Goal: Task Accomplishment & Management: Manage account settings

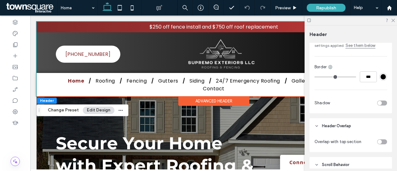
scroll to position [155, 0]
click at [393, 21] on icon at bounding box center [393, 20] width 4 height 4
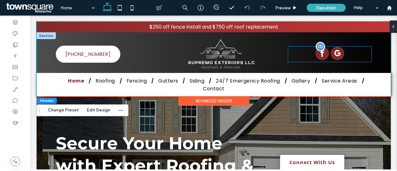
click at [329, 52] on div at bounding box center [329, 54] width 83 height 15
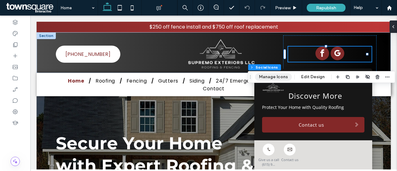
click at [282, 74] on button "Manage Icons" at bounding box center [273, 76] width 37 height 7
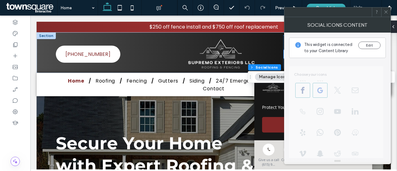
scroll to position [0, 0]
click at [369, 42] on button "Edit" at bounding box center [369, 45] width 22 height 7
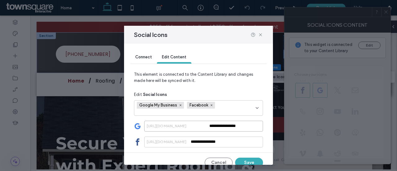
click at [226, 128] on input "**********" at bounding box center [203, 126] width 119 height 11
paste input "**********"
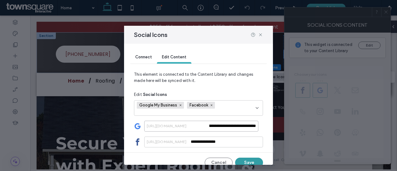
type input "**********"
click at [251, 159] on button "Save" at bounding box center [249, 163] width 28 height 10
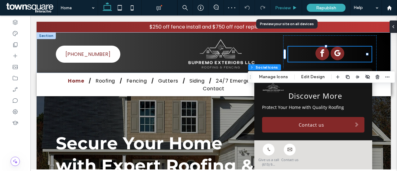
click at [280, 9] on span "Preview" at bounding box center [283, 7] width 16 height 5
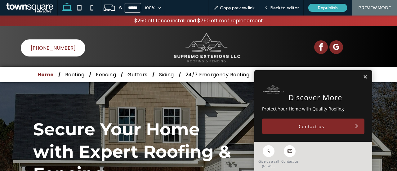
click at [333, 47] on span "google_my_business" at bounding box center [337, 47] width 14 height 14
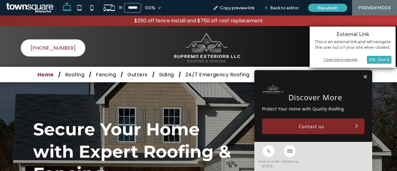
click at [350, 57] on div "Open link in new tab" at bounding box center [353, 59] width 78 height 7
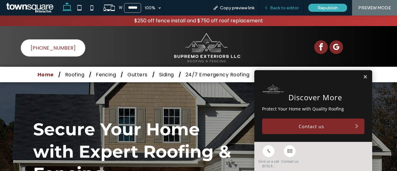
click at [277, 3] on div "Back to editor" at bounding box center [281, 8] width 44 height 16
click at [284, 7] on span "Back to editor" at bounding box center [284, 7] width 29 height 5
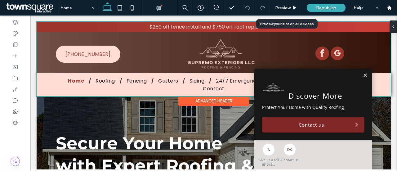
click at [332, 53] on div at bounding box center [214, 59] width 354 height 74
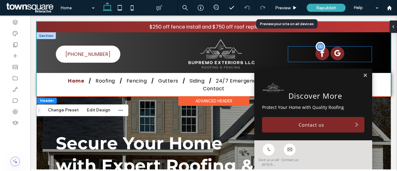
click at [332, 53] on span "google_my_business" at bounding box center [338, 54] width 14 height 14
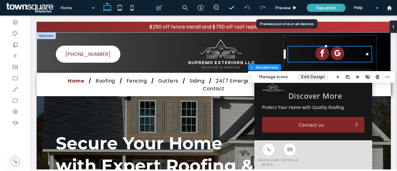
click at [303, 76] on button "Edit Design" at bounding box center [313, 76] width 32 height 7
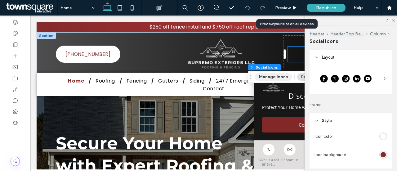
click at [270, 75] on button "Manage Icons" at bounding box center [273, 76] width 37 height 7
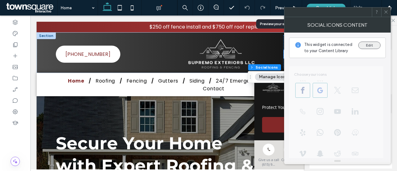
click at [375, 43] on button "Edit" at bounding box center [369, 45] width 22 height 7
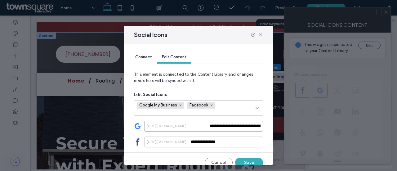
click at [235, 130] on input "**********" at bounding box center [203, 126] width 119 height 11
paste input
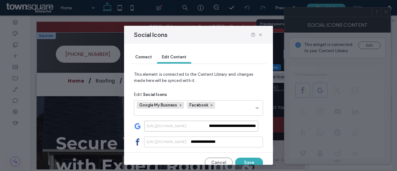
drag, startPoint x: 241, startPoint y: 126, endPoint x: 219, endPoint y: 126, distance: 21.4
click at [219, 126] on input "**********" at bounding box center [201, 126] width 114 height 11
click at [226, 126] on input "**********" at bounding box center [201, 126] width 114 height 11
drag, startPoint x: 222, startPoint y: 126, endPoint x: 209, endPoint y: 127, distance: 12.4
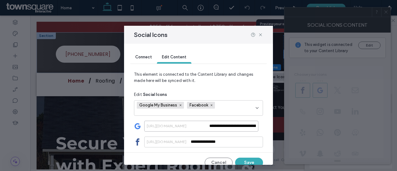
click at [209, 127] on input "**********" at bounding box center [201, 126] width 114 height 11
click at [230, 127] on input "**********" at bounding box center [201, 126] width 114 height 11
click at [248, 126] on input "**********" at bounding box center [201, 126] width 114 height 11
drag, startPoint x: 249, startPoint y: 126, endPoint x: 195, endPoint y: 126, distance: 54.9
click at [195, 126] on div "**********" at bounding box center [203, 126] width 119 height 11
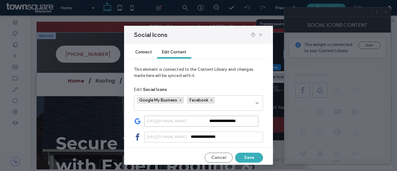
scroll to position [7, 0]
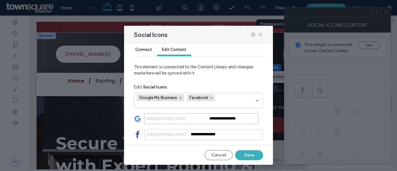
type input "**********"
click at [236, 113] on div "**********" at bounding box center [198, 116] width 129 height 47
click at [231, 119] on input "**********" at bounding box center [201, 118] width 114 height 11
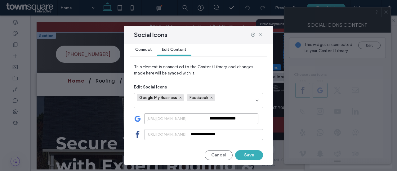
click at [251, 115] on input "**********" at bounding box center [201, 118] width 114 height 11
click at [242, 152] on button "Save" at bounding box center [249, 155] width 28 height 10
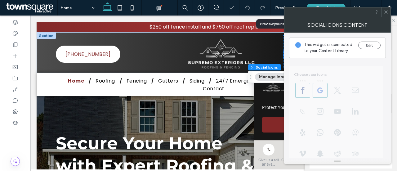
click at [385, 13] on icon at bounding box center [386, 12] width 5 height 5
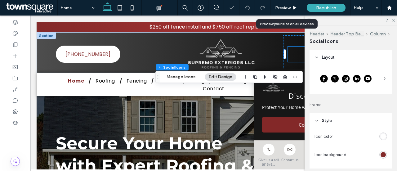
scroll to position [0, 0]
click at [296, 4] on div "Preview" at bounding box center [287, 8] width 32 height 16
click at [289, 6] on span "Preview" at bounding box center [283, 7] width 16 height 5
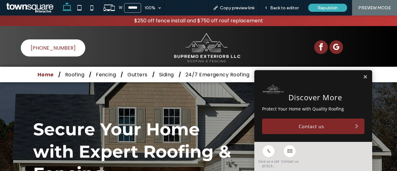
click at [332, 49] on span "google_my_business" at bounding box center [337, 47] width 14 height 14
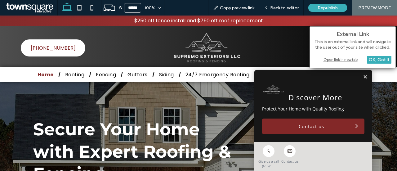
click at [346, 57] on div "Open link in new tab" at bounding box center [353, 59] width 78 height 7
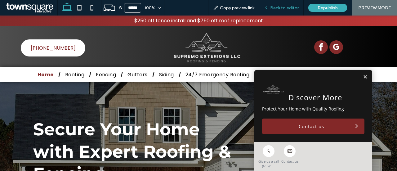
click at [267, 6] on icon at bounding box center [266, 8] width 4 height 4
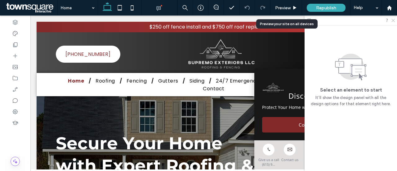
click at [395, 21] on icon at bounding box center [393, 20] width 4 height 4
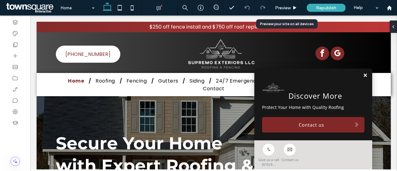
click at [363, 74] on link at bounding box center [365, 75] width 5 height 5
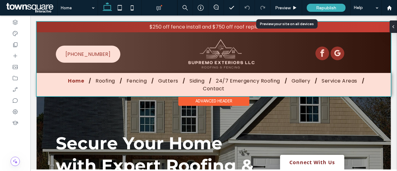
click at [333, 53] on div at bounding box center [214, 59] width 354 height 74
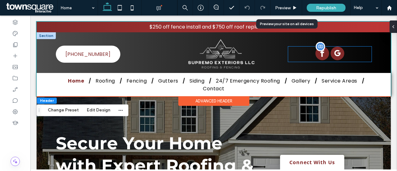
click at [333, 53] on span "google_my_business" at bounding box center [338, 54] width 14 height 14
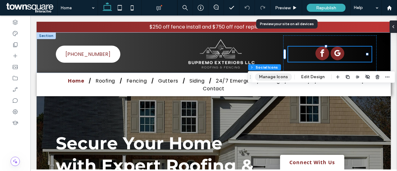
click at [285, 77] on button "Manage Icons" at bounding box center [273, 76] width 37 height 7
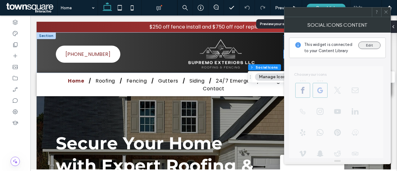
click at [368, 44] on button "Edit" at bounding box center [369, 45] width 22 height 7
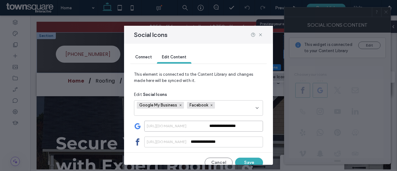
click at [235, 129] on input "**********" at bounding box center [203, 126] width 119 height 11
paste input "**********"
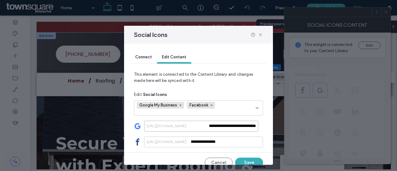
click at [228, 128] on input "**********" at bounding box center [201, 126] width 114 height 11
type input "**********"
click at [240, 159] on button "Save" at bounding box center [249, 163] width 28 height 10
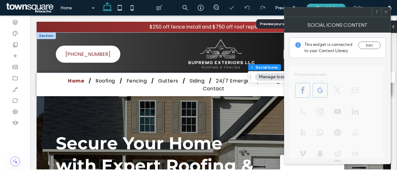
click at [384, 15] on span at bounding box center [386, 11] width 5 height 9
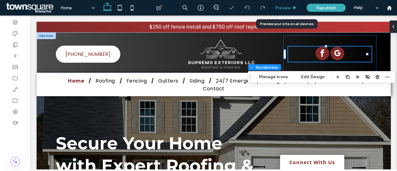
click at [290, 9] on span "Preview" at bounding box center [283, 7] width 16 height 5
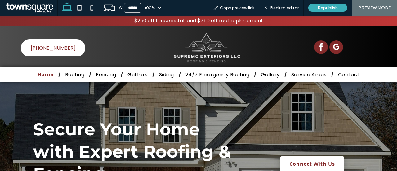
click at [335, 49] on span "google_my_business" at bounding box center [337, 47] width 14 height 14
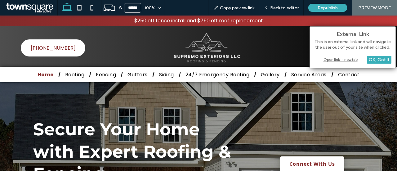
click at [344, 57] on div "Open link in new tab" at bounding box center [353, 59] width 78 height 7
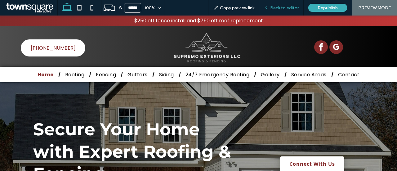
click at [289, 6] on span "Back to editor" at bounding box center [284, 7] width 29 height 5
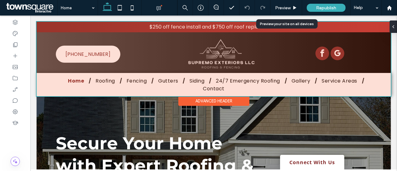
click at [336, 54] on div at bounding box center [214, 59] width 354 height 74
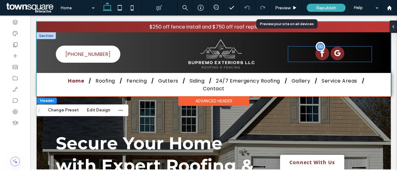
click at [335, 53] on span "google_my_business" at bounding box center [338, 54] width 14 height 14
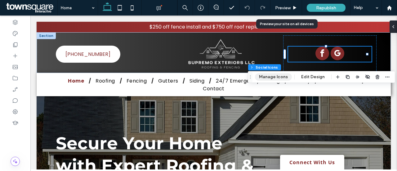
click at [281, 77] on button "Manage Icons" at bounding box center [273, 76] width 37 height 7
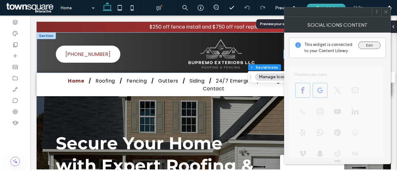
click at [367, 47] on button "Edit" at bounding box center [369, 45] width 22 height 7
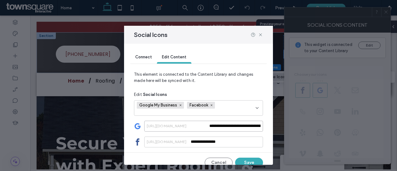
click at [243, 127] on input "**********" at bounding box center [203, 126] width 119 height 11
type input "**********"
click at [249, 162] on button "Save" at bounding box center [249, 163] width 28 height 10
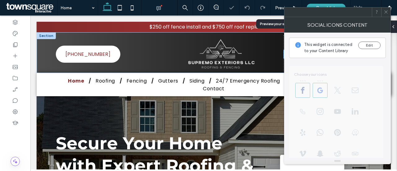
click at [386, 10] on icon at bounding box center [386, 12] width 5 height 5
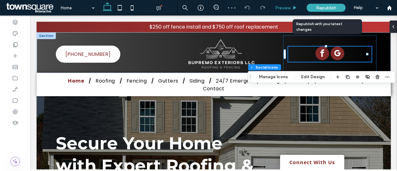
click at [293, 5] on div "Preview" at bounding box center [286, 7] width 31 height 5
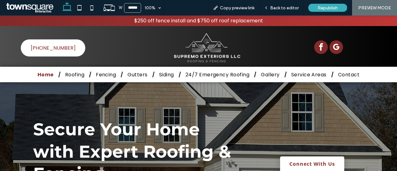
click at [333, 43] on span "google_my_business" at bounding box center [337, 47] width 14 height 14
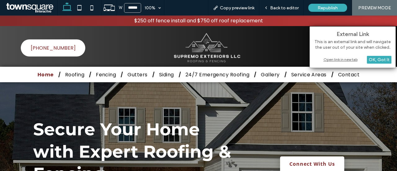
click at [351, 57] on div "Open link in new tab" at bounding box center [353, 59] width 78 height 7
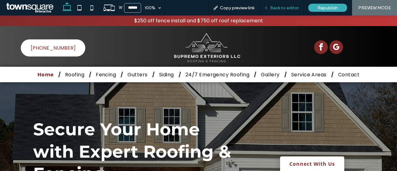
click at [275, 10] on span "Back to editor" at bounding box center [284, 7] width 29 height 5
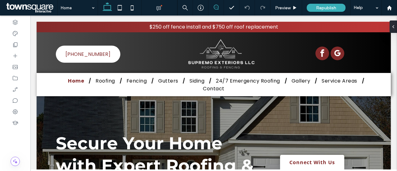
click at [216, 8] on icon at bounding box center [216, 7] width 5 height 5
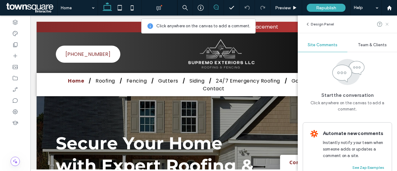
click at [389, 23] on icon at bounding box center [387, 24] width 5 height 5
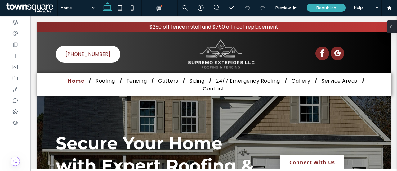
click at [394, 28] on div at bounding box center [392, 26] width 10 height 12
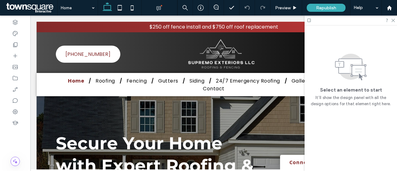
click at [394, 17] on div at bounding box center [351, 21] width 92 height 10
click at [390, 22] on div at bounding box center [351, 21] width 92 height 10
click at [393, 20] on icon at bounding box center [393, 20] width 4 height 4
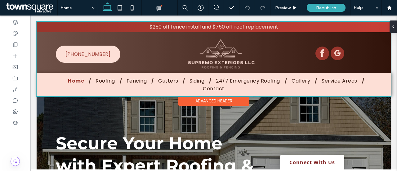
drag, startPoint x: 426, startPoint y: 41, endPoint x: 380, endPoint y: 25, distance: 48.3
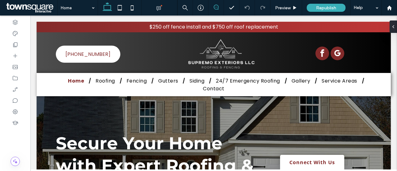
click at [216, 8] on icon at bounding box center [216, 7] width 5 height 5
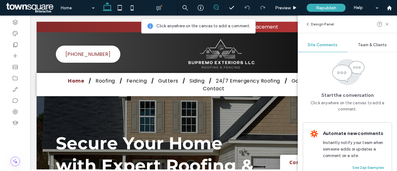
click at [378, 42] on div "Team & Clients" at bounding box center [373, 45] width 50 height 14
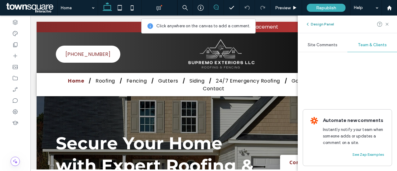
click at [314, 24] on button "Design Panel" at bounding box center [319, 23] width 29 height 7
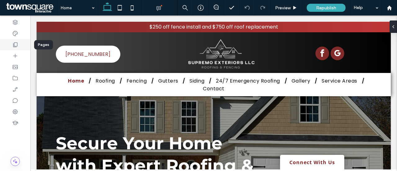
click at [16, 47] on icon at bounding box center [15, 45] width 6 height 6
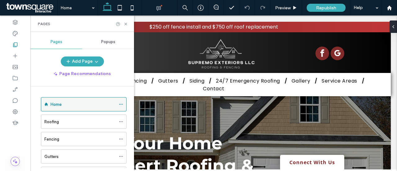
click at [68, 102] on div "Home" at bounding box center [83, 104] width 65 height 7
click at [125, 21] on div "Pages" at bounding box center [82, 24] width 104 height 16
click at [125, 25] on icon at bounding box center [126, 24] width 5 height 5
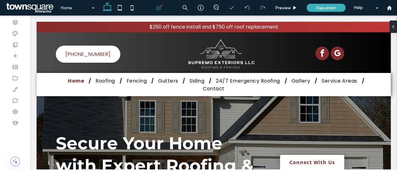
click at [159, 6] on icon at bounding box center [159, 8] width 6 height 6
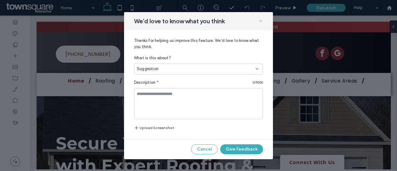
click at [258, 25] on span at bounding box center [260, 21] width 5 height 8
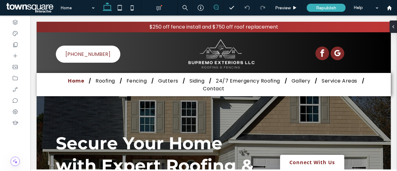
click at [218, 7] on icon at bounding box center [216, 7] width 5 height 5
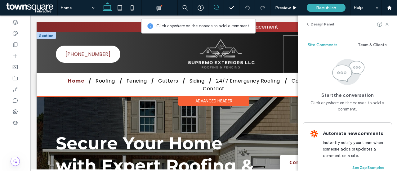
click at [283, 54] on div at bounding box center [329, 54] width 93 height 38
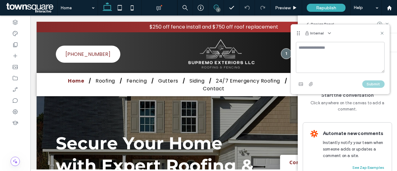
click at [340, 56] on textarea at bounding box center [340, 57] width 89 height 31
type textarea "**********"
click at [377, 85] on button "Submit" at bounding box center [373, 83] width 22 height 7
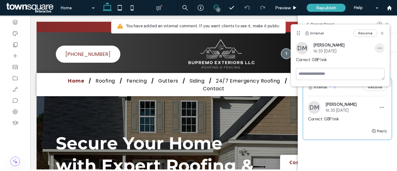
click at [380, 44] on span "button" at bounding box center [380, 48] width 10 height 10
click at [356, 63] on div "Edit" at bounding box center [356, 64] width 55 height 12
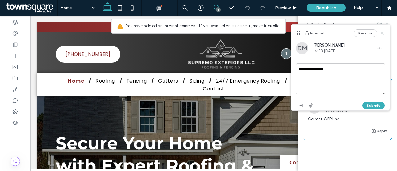
click at [333, 74] on textarea "**********" at bounding box center [340, 78] width 89 height 31
type textarea "**********"
click at [371, 102] on button "Submit" at bounding box center [373, 105] width 22 height 7
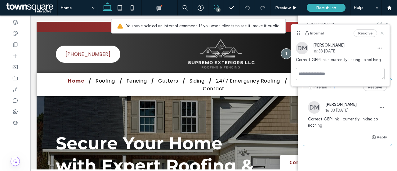
click at [381, 32] on use at bounding box center [382, 33] width 3 height 3
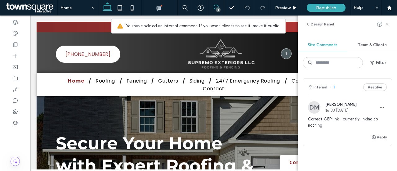
click at [389, 24] on div "Design Panel" at bounding box center [347, 24] width 99 height 17
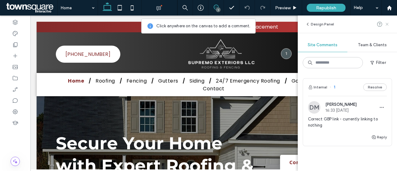
click at [386, 23] on use at bounding box center [387, 24] width 3 height 3
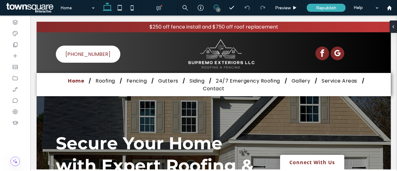
click at [221, 6] on span at bounding box center [216, 7] width 15 height 5
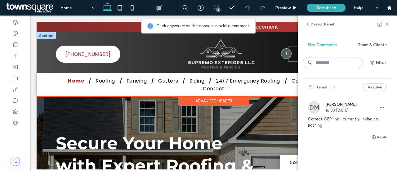
drag, startPoint x: 281, startPoint y: 54, endPoint x: 293, endPoint y: 53, distance: 11.5
click at [293, 53] on div at bounding box center [329, 54] width 93 height 38
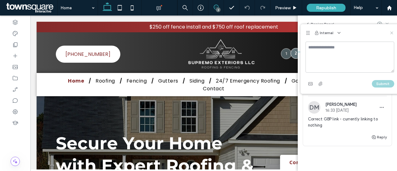
click at [391, 33] on icon at bounding box center [391, 32] width 5 height 5
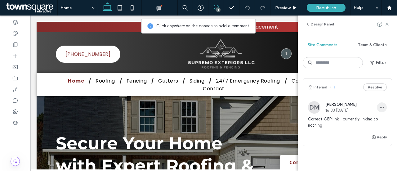
click at [380, 107] on use "button" at bounding box center [382, 107] width 4 height 1
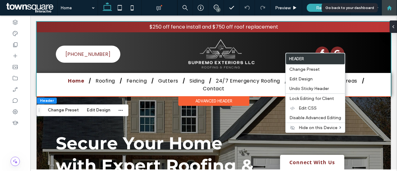
click at [395, 4] on div at bounding box center [390, 8] width 16 height 16
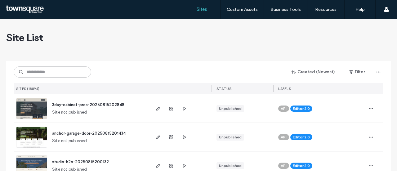
click at [220, 47] on div "Site List" at bounding box center [198, 37] width 385 height 37
click at [46, 70] on input at bounding box center [53, 71] width 78 height 11
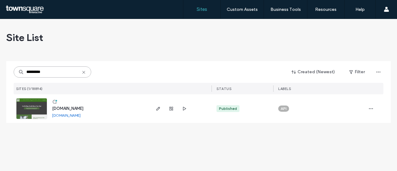
type input "*********"
click at [42, 110] on img at bounding box center [31, 119] width 30 height 42
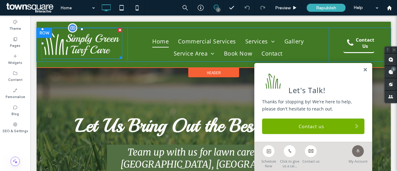
click at [71, 42] on img at bounding box center [81, 43] width 81 height 31
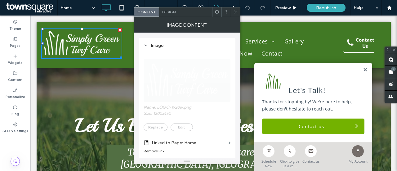
scroll to position [93, 0]
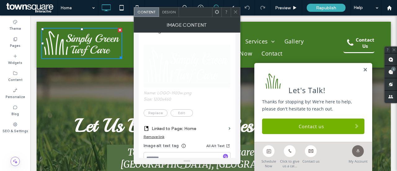
click at [157, 113] on span "Name: LOGO-1920w.png Size: 1200x460 Replace Edit" at bounding box center [187, 77] width 87 height 84
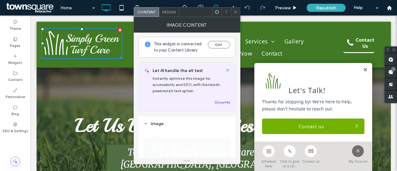
scroll to position [0, 0]
click at [212, 45] on button "Edit" at bounding box center [219, 45] width 22 height 7
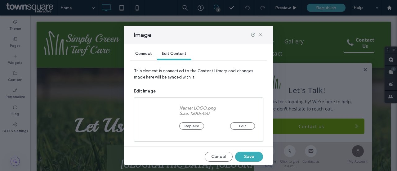
scroll to position [4, 0]
click at [189, 125] on button "Replace" at bounding box center [191, 124] width 25 height 7
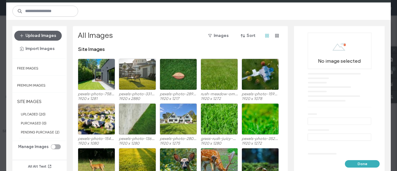
drag, startPoint x: 25, startPoint y: 31, endPoint x: 112, endPoint y: 57, distance: 90.7
click at [112, 57] on div "Upload Images Import Images Free Images Premium Images SITE IMAGES UPLOADED ( 2…" at bounding box center [198, 99] width 385 height 159
click at [36, 34] on button "Upload Images" at bounding box center [37, 36] width 47 height 10
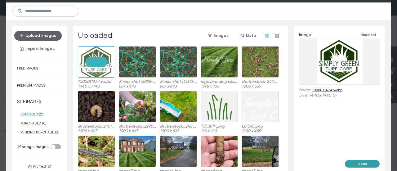
click at [370, 163] on button "Done" at bounding box center [362, 163] width 35 height 7
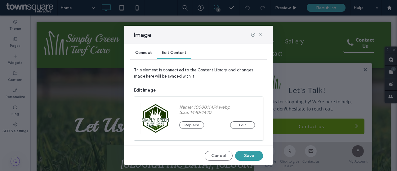
click at [243, 155] on button "Save" at bounding box center [249, 156] width 28 height 10
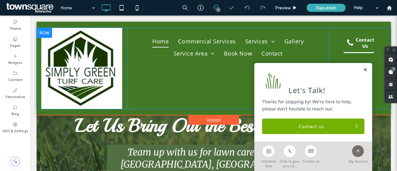
scroll to position [0, 0]
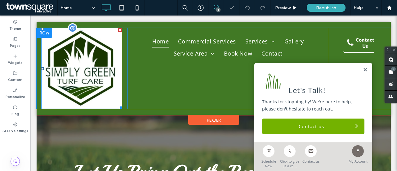
click at [84, 80] on img at bounding box center [81, 68] width 81 height 81
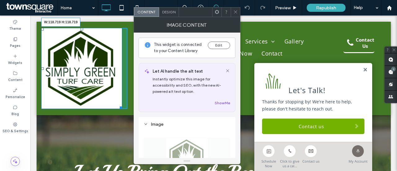
drag, startPoint x: 120, startPoint y: 106, endPoint x: 97, endPoint y: 63, distance: 49.0
click at [97, 63] on div "W:118.719 H:118.719 Click To Paste" at bounding box center [84, 68] width 86 height 81
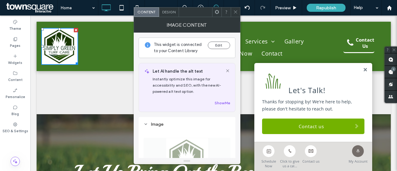
click at [235, 14] on icon at bounding box center [235, 12] width 5 height 5
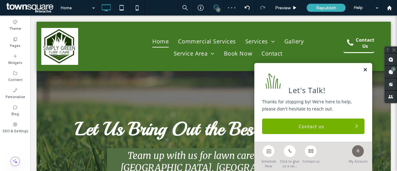
click at [363, 71] on link at bounding box center [365, 69] width 5 height 5
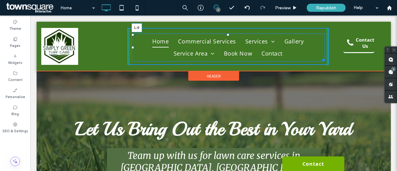
drag, startPoint x: 129, startPoint y: 47, endPoint x: 156, endPoint y: 63, distance: 31.3
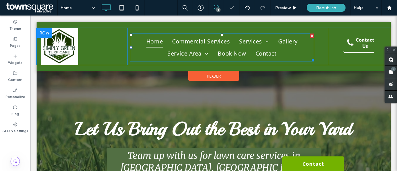
click at [119, 47] on div "Click To Paste" at bounding box center [84, 46] width 86 height 37
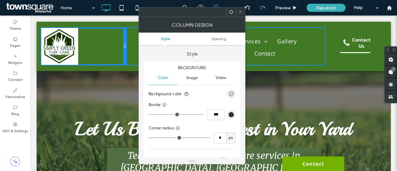
drag, startPoint x: 126, startPoint y: 47, endPoint x: 114, endPoint y: 47, distance: 11.8
click at [114, 47] on div "Click To Paste" at bounding box center [83, 46] width 85 height 37
drag, startPoint x: 125, startPoint y: 47, endPoint x: 141, endPoint y: 62, distance: 22.2
click at [111, 47] on div "Click To Paste" at bounding box center [83, 46] width 85 height 37
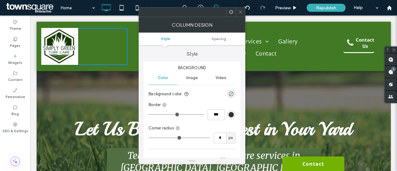
click at [240, 13] on icon at bounding box center [240, 12] width 5 height 5
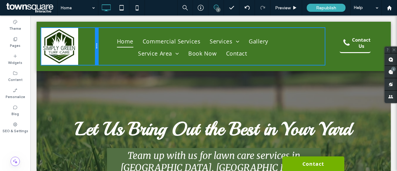
drag, startPoint x: 125, startPoint y: 44, endPoint x: 136, endPoint y: 60, distance: 19.1
click at [106, 44] on div "Click To Paste Home Commercial Services Services Aeration and Seeding Fertiliza…" at bounding box center [213, 46] width 345 height 37
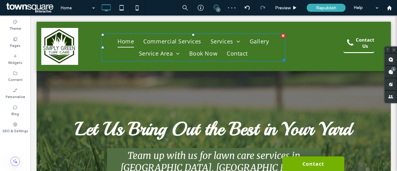
click at [282, 46] on nav "Home Commercial Services Services Aeration and Seeding Fertilization Weed Contr…" at bounding box center [193, 48] width 184 height 28
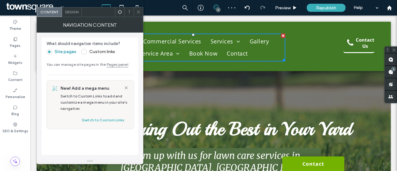
click at [138, 12] on icon at bounding box center [138, 12] width 5 height 5
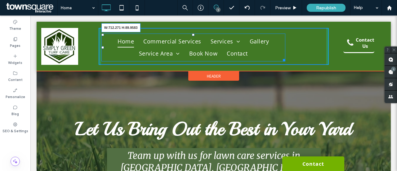
drag, startPoint x: 284, startPoint y: 58, endPoint x: 321, endPoint y: 56, distance: 37.0
click at [285, 56] on nav "Home Commercial Services Services Aeration and Seeding Fertilization Weed Contr…" at bounding box center [193, 48] width 184 height 28
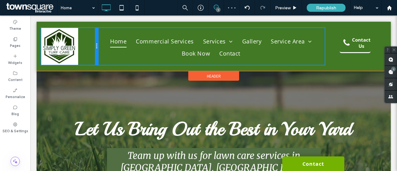
drag, startPoint x: 97, startPoint y: 46, endPoint x: 92, endPoint y: 45, distance: 5.0
click at [92, 45] on div "Click To Paste" at bounding box center [69, 46] width 57 height 37
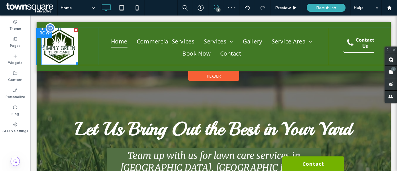
click at [74, 46] on img at bounding box center [59, 46] width 37 height 37
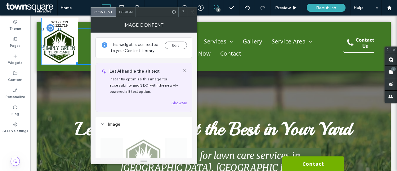
drag, startPoint x: 77, startPoint y: 62, endPoint x: 109, endPoint y: 79, distance: 35.5
click at [78, 64] on div at bounding box center [76, 62] width 5 height 5
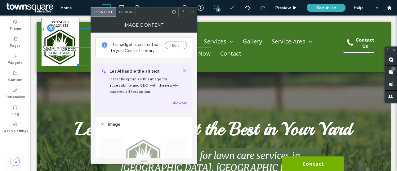
click at [79, 64] on div "W:124.719 H:124.719 Click To Paste" at bounding box center [69, 47] width 57 height 38
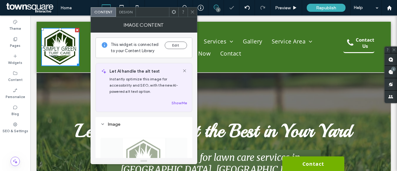
click at [190, 11] on icon at bounding box center [192, 12] width 5 height 5
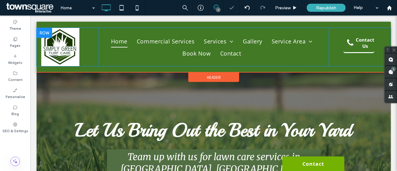
click at [94, 46] on div "Click To Paste" at bounding box center [69, 47] width 57 height 38
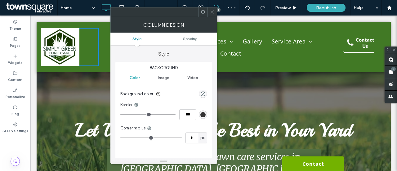
click at [210, 12] on div at bounding box center [212, 11] width 9 height 9
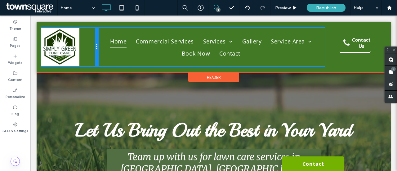
drag, startPoint x: 97, startPoint y: 44, endPoint x: 86, endPoint y: 44, distance: 11.5
click at [86, 44] on div "Click To Paste" at bounding box center [69, 47] width 57 height 38
drag, startPoint x: 97, startPoint y: 48, endPoint x: 101, endPoint y: 47, distance: 4.4
click at [101, 47] on div "Click To Paste Home Commercial Services Services Aeration and Seeding Fertiliza…" at bounding box center [213, 47] width 345 height 38
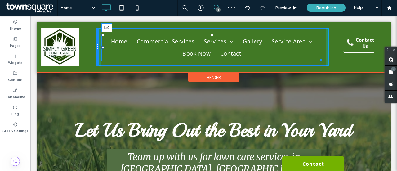
drag, startPoint x: 101, startPoint y: 48, endPoint x: 125, endPoint y: 62, distance: 27.6
click at [94, 47] on div "Click To Paste Home Commercial Services Services Aeration and Seeding Fertiliza…" at bounding box center [213, 47] width 345 height 38
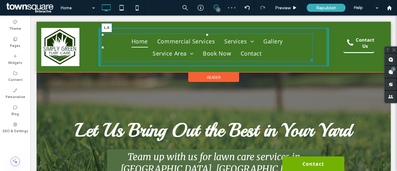
drag, startPoint x: 102, startPoint y: 47, endPoint x: 128, endPoint y: 62, distance: 29.8
click at [87, 47] on div "Click To Paste Home Commercial Services Services Aeration and Seeding Fertiliza…" at bounding box center [213, 47] width 345 height 38
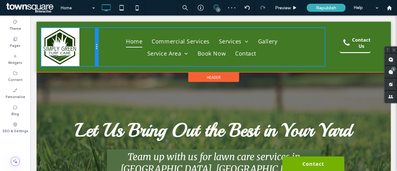
drag, startPoint x: 97, startPoint y: 47, endPoint x: 115, endPoint y: 61, distance: 22.8
click at [84, 45] on div "Click To Paste" at bounding box center [69, 47] width 57 height 38
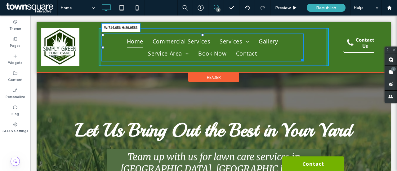
drag, startPoint x: 302, startPoint y: 59, endPoint x: 322, endPoint y: 60, distance: 19.9
click at [304, 60] on div at bounding box center [301, 59] width 5 height 5
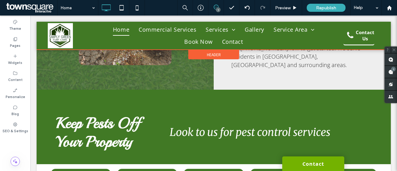
scroll to position [382, 0]
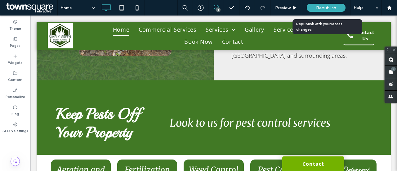
click at [313, 10] on div "Republish" at bounding box center [326, 8] width 39 height 8
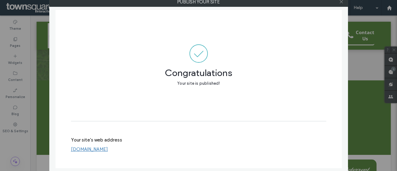
click at [341, 1] on icon at bounding box center [341, 1] width 5 height 5
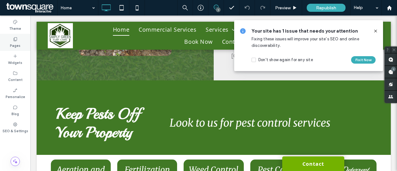
click at [22, 42] on div "Pages" at bounding box center [15, 42] width 30 height 17
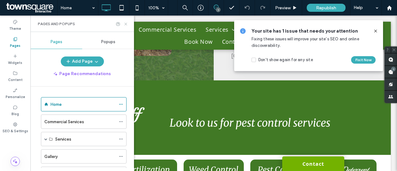
drag, startPoint x: 126, startPoint y: 21, endPoint x: 96, endPoint y: 6, distance: 34.0
click at [126, 22] on icon at bounding box center [126, 24] width 5 height 5
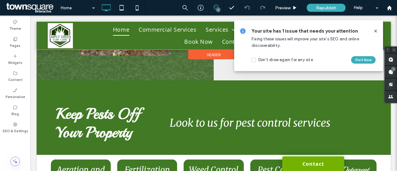
click at [38, 34] on div at bounding box center [214, 36] width 354 height 28
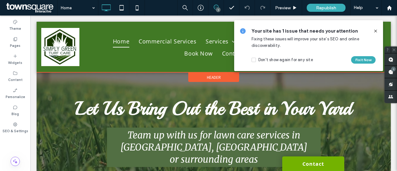
scroll to position [0, 0]
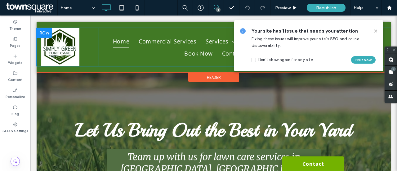
click at [40, 30] on div at bounding box center [45, 33] width 16 height 10
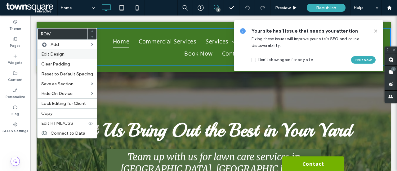
click at [63, 54] on span "Edit Design" at bounding box center [52, 54] width 23 height 5
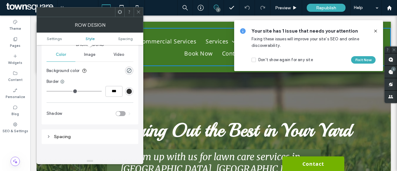
scroll to position [62, 0]
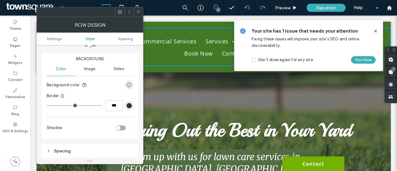
click at [137, 10] on icon at bounding box center [138, 12] width 5 height 5
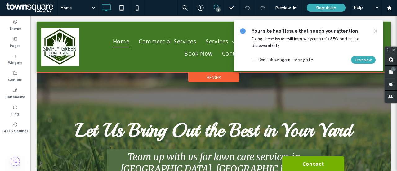
click at [75, 24] on div "Click To Paste Home Commercial Services Services Aeration and Seeding Fertiliza…" at bounding box center [214, 47] width 354 height 51
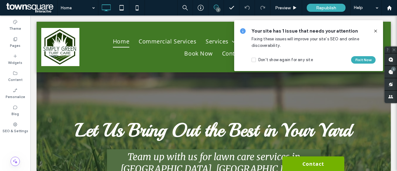
click at [378, 32] on div "Your site has 1 issue that needs your attention Fixing these issues will improv…" at bounding box center [308, 45] width 149 height 51
click at [376, 31] on use at bounding box center [375, 30] width 3 height 3
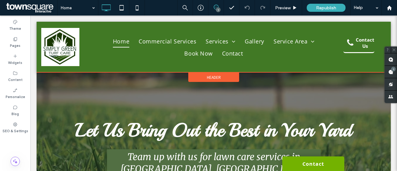
click at [375, 25] on div "Click To Paste Home Commercial Services Services Aeration and Seeding Fertiliza…" at bounding box center [214, 47] width 354 height 51
click at [366, 23] on div "Click To Paste Home Commercial Services Services Aeration and Seeding Fertiliza…" at bounding box center [214, 47] width 354 height 51
click at [315, 69] on div "Click To Paste Home Commercial Services Services Aeration and Seeding Fertiliza…" at bounding box center [214, 47] width 354 height 51
click at [209, 74] on div "Header" at bounding box center [213, 77] width 51 height 9
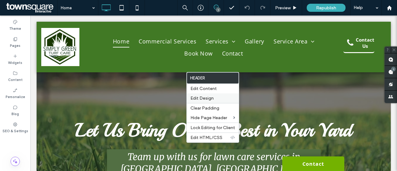
click at [206, 96] on span "Edit Design" at bounding box center [202, 98] width 23 height 5
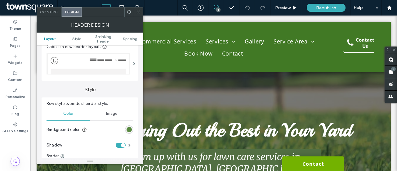
scroll to position [31, 0]
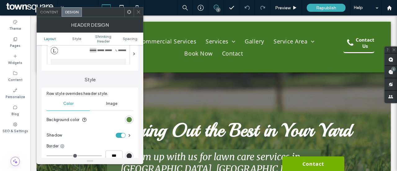
click at [128, 120] on div "rgb(65, 121, 37)" at bounding box center [129, 119] width 5 height 5
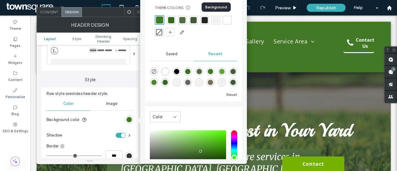
click at [216, 21] on div at bounding box center [216, 20] width 6 height 6
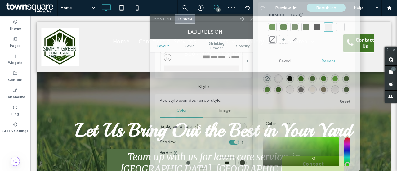
drag, startPoint x: 102, startPoint y: 13, endPoint x: 215, endPoint y: 35, distance: 115.3
click at [215, 35] on div "Content Design Theme Colors Save time with Theme Colors Create a color palette …" at bounding box center [203, 92] width 107 height 157
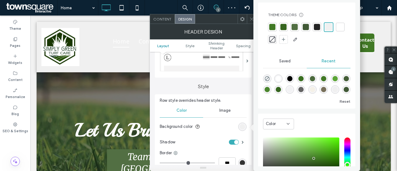
click at [337, 30] on div at bounding box center [340, 27] width 6 height 6
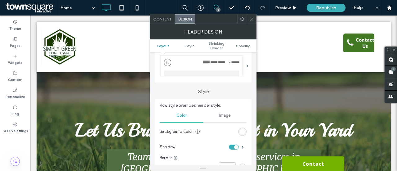
scroll to position [0, 0]
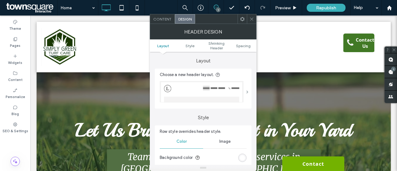
click at [249, 93] on span at bounding box center [247, 91] width 2 height 3
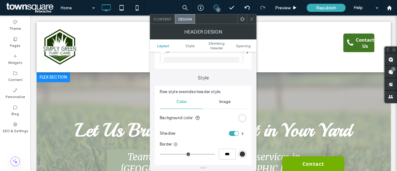
scroll to position [62, 0]
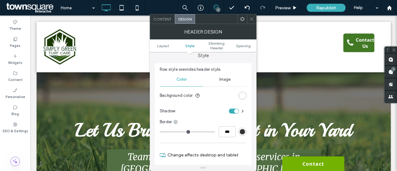
click at [252, 20] on icon at bounding box center [251, 19] width 5 height 5
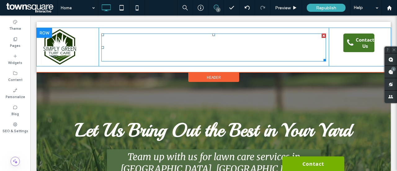
click at [202, 50] on span "Book Now" at bounding box center [198, 53] width 28 height 12
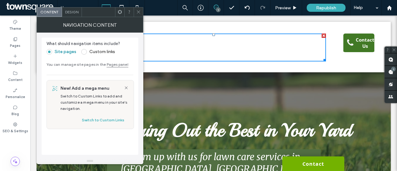
click at [77, 15] on div "Design" at bounding box center [72, 11] width 20 height 9
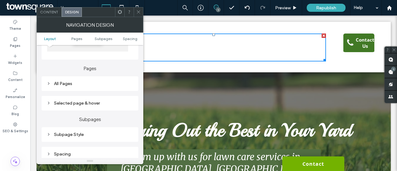
scroll to position [124, 0]
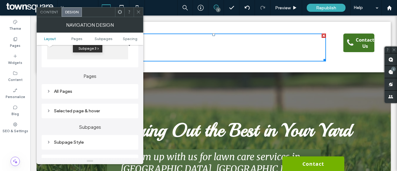
click at [92, 95] on div "All Pages" at bounding box center [90, 91] width 87 height 8
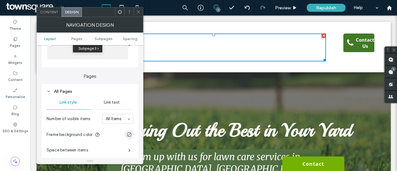
click at [106, 103] on span "Link text" at bounding box center [112, 102] width 16 height 5
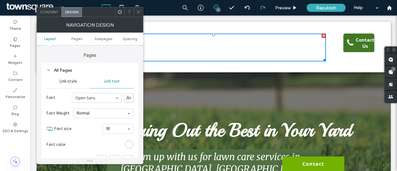
scroll to position [155, 0]
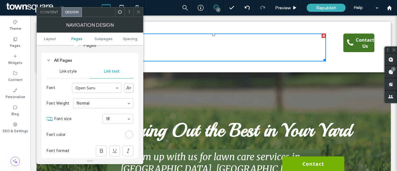
click at [130, 133] on div "rgb(255, 255, 255)" at bounding box center [129, 134] width 5 height 5
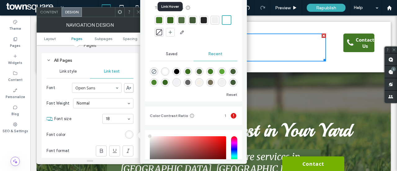
click at [170, 18] on div at bounding box center [170, 20] width 6 height 6
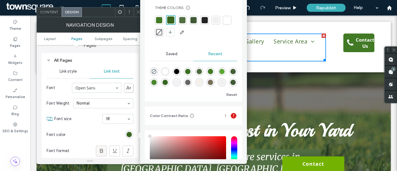
click at [100, 151] on use at bounding box center [101, 151] width 3 height 4
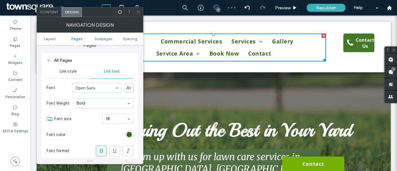
click at [139, 11] on use at bounding box center [138, 12] width 3 height 3
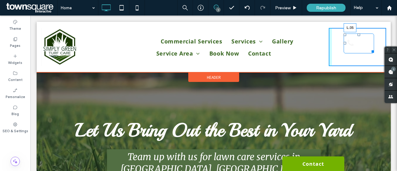
drag, startPoint x: 340, startPoint y: 42, endPoint x: 342, endPoint y: 54, distance: 12.3
click at [342, 54] on div "Contact Us L:35 Click To Paste" at bounding box center [357, 47] width 57 height 38
drag, startPoint x: 357, startPoint y: 51, endPoint x: 380, endPoint y: 49, distance: 23.4
click at [362, 49] on div at bounding box center [360, 50] width 5 height 5
drag, startPoint x: 342, startPoint y: 43, endPoint x: 368, endPoint y: 59, distance: 30.5
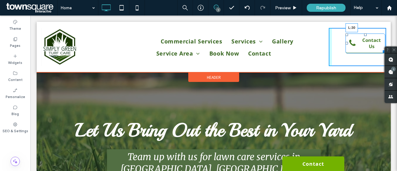
click at [346, 43] on div at bounding box center [347, 43] width 2 height 2
drag, startPoint x: 359, startPoint y: 52, endPoint x: 401, endPoint y: 69, distance: 44.6
click at [364, 49] on div at bounding box center [362, 50] width 5 height 5
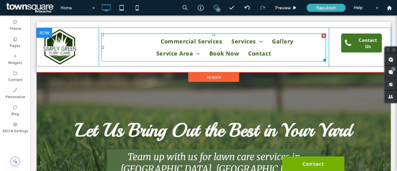
click at [127, 41] on ul "Home Commercial Services Services Aeration and Seeding Fertilization Weed Contr…" at bounding box center [214, 48] width 216 height 24
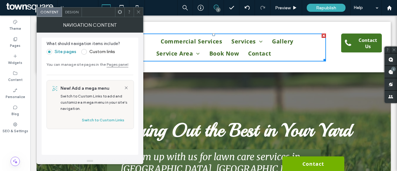
click at [73, 9] on div "Design" at bounding box center [72, 11] width 20 height 9
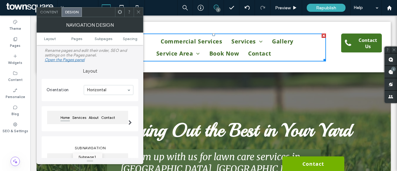
click at [119, 15] on span at bounding box center [120, 11] width 5 height 9
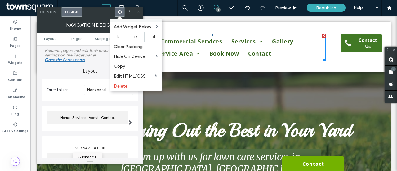
click at [139, 10] on icon at bounding box center [138, 12] width 5 height 5
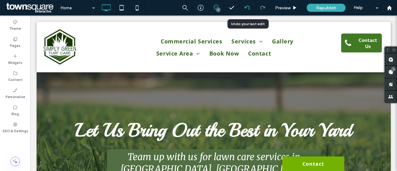
click at [249, 10] on icon at bounding box center [247, 7] width 5 height 5
click at [248, 9] on icon at bounding box center [247, 7] width 5 height 5
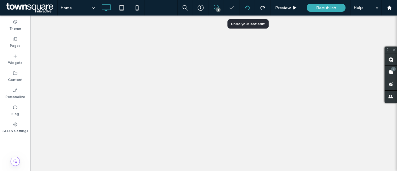
click at [248, 9] on icon at bounding box center [247, 7] width 5 height 5
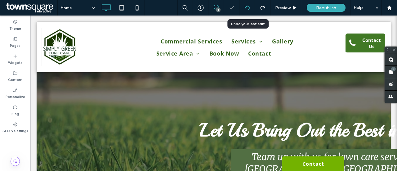
scroll to position [0, 0]
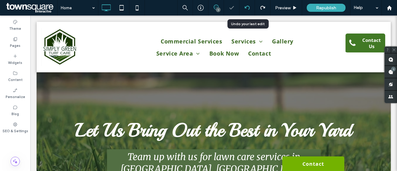
click at [248, 9] on icon at bounding box center [247, 7] width 5 height 5
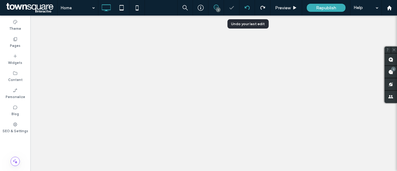
click at [248, 9] on icon at bounding box center [247, 7] width 5 height 5
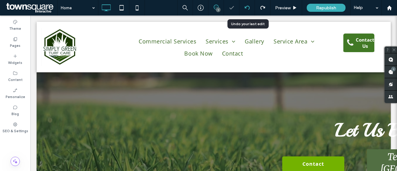
click at [248, 9] on icon at bounding box center [247, 7] width 5 height 5
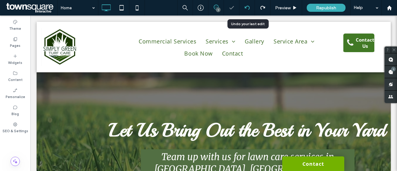
click at [248, 9] on icon at bounding box center [247, 7] width 5 height 5
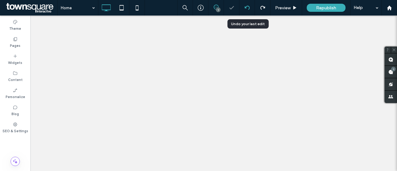
click at [248, 9] on icon at bounding box center [247, 7] width 5 height 5
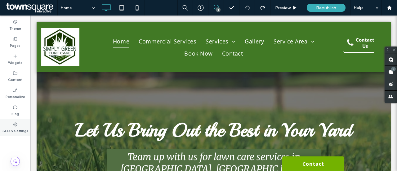
click at [15, 124] on icon at bounding box center [15, 124] width 5 height 5
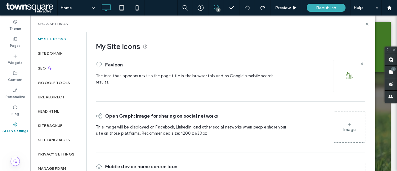
click at [349, 83] on div at bounding box center [349, 76] width 32 height 32
click at [344, 75] on img at bounding box center [349, 76] width 10 height 10
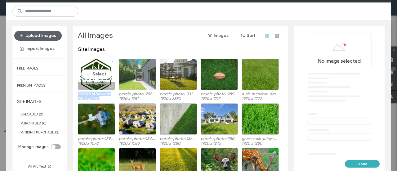
drag, startPoint x: 101, startPoint y: 71, endPoint x: 149, endPoint y: 87, distance: 50.1
click at [131, 81] on div "Select 1000011474.webp 1440 x 1440 pexels-photo-7587880.jpeg 1920 x 1281 pexels…" at bounding box center [182, 81] width 209 height 45
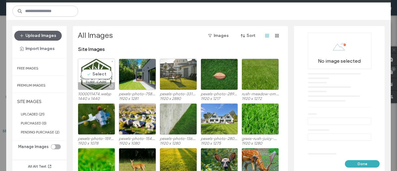
click at [94, 73] on div "Select" at bounding box center [96, 74] width 37 height 31
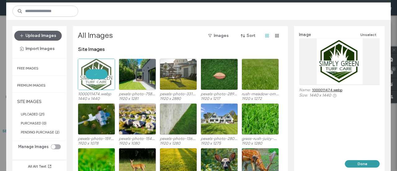
click at [369, 163] on button "Done" at bounding box center [362, 163] width 35 height 7
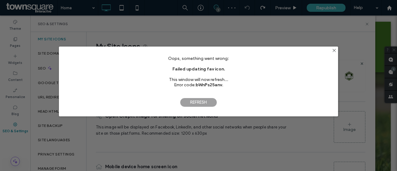
click at [206, 100] on span "Refresh" at bounding box center [198, 102] width 37 height 9
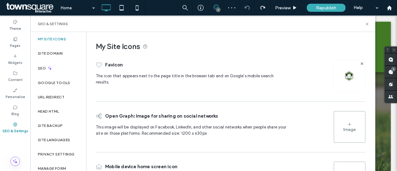
drag, startPoint x: 367, startPoint y: 24, endPoint x: 348, endPoint y: 25, distance: 19.6
click at [362, 25] on div "SEO & Settings" at bounding box center [203, 23] width 330 height 5
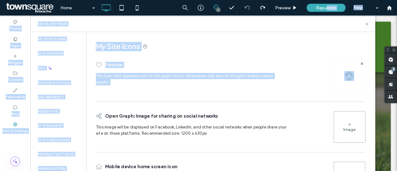
drag, startPoint x: 327, startPoint y: 7, endPoint x: 315, endPoint y: 111, distance: 105.3
click at [317, 97] on div "Home 1 Preview Republish Help Site Comments Team & Clients Automate new comment…" at bounding box center [198, 85] width 397 height 171
drag, startPoint x: 260, startPoint y: 49, endPoint x: 282, endPoint y: 37, distance: 25.4
click at [260, 49] on span "My Site Icons" at bounding box center [231, 46] width 270 height 9
click at [299, 25] on div "SEO & Settings" at bounding box center [203, 23] width 330 height 5
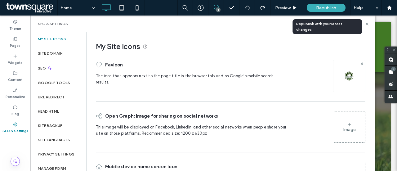
click at [321, 7] on span "Republish" at bounding box center [326, 7] width 20 height 5
